Goal: Transaction & Acquisition: Purchase product/service

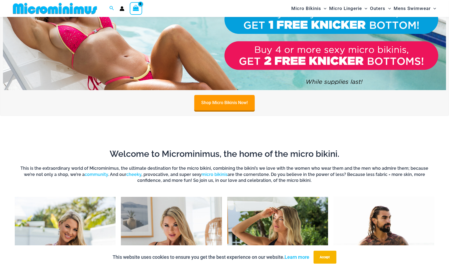
scroll to position [210, 0]
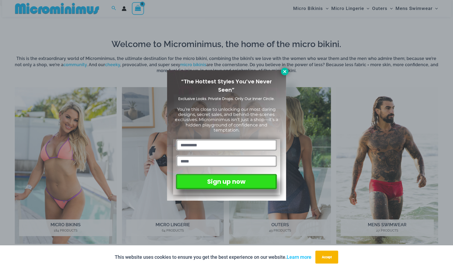
click at [285, 70] on icon at bounding box center [285, 71] width 5 height 5
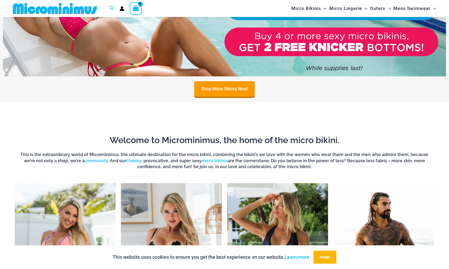
scroll to position [49, 0]
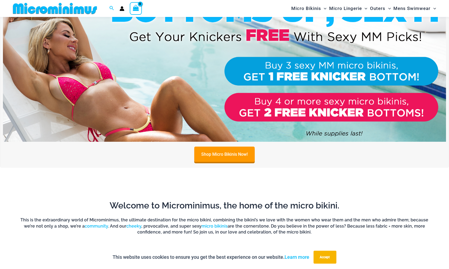
click at [196, 88] on img at bounding box center [224, 66] width 443 height 151
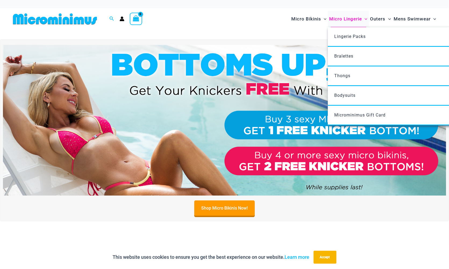
click at [348, 18] on span "Micro Lingerie" at bounding box center [345, 19] width 33 height 14
